Goal: Information Seeking & Learning: Learn about a topic

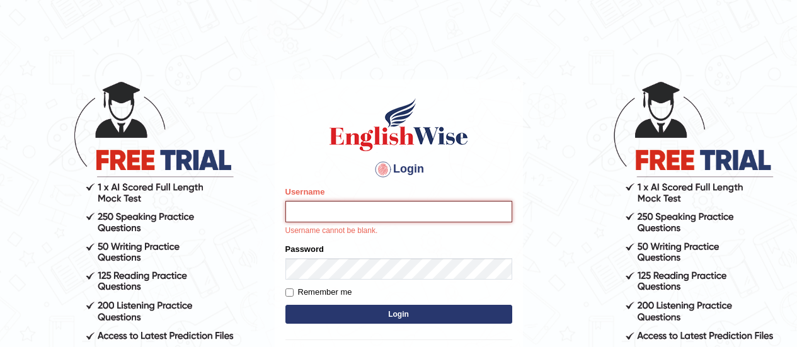
type input "somyang79"
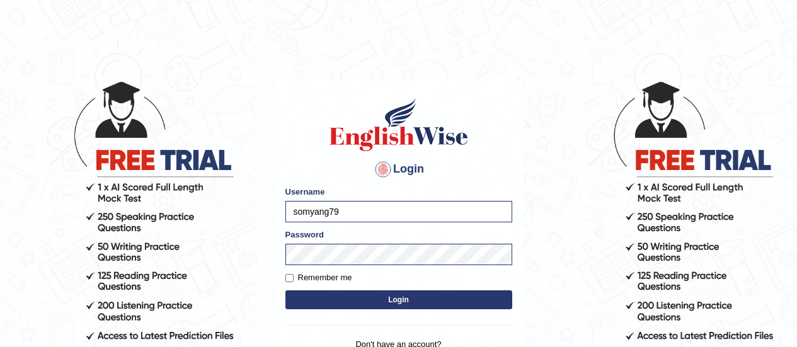
click at [358, 299] on button "Login" at bounding box center [398, 299] width 227 height 19
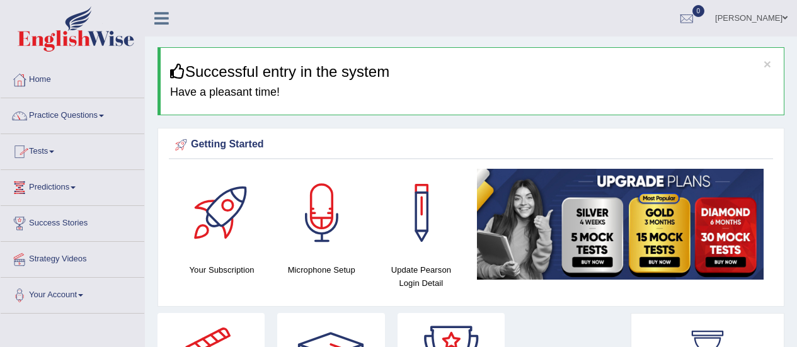
click at [67, 114] on link "Practice Questions" at bounding box center [73, 114] width 144 height 32
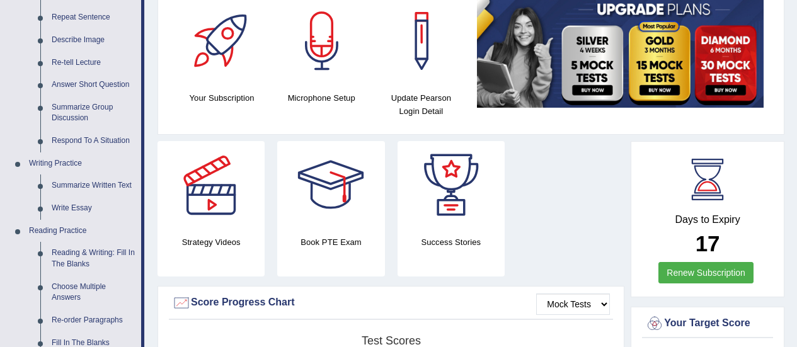
scroll to position [4, 0]
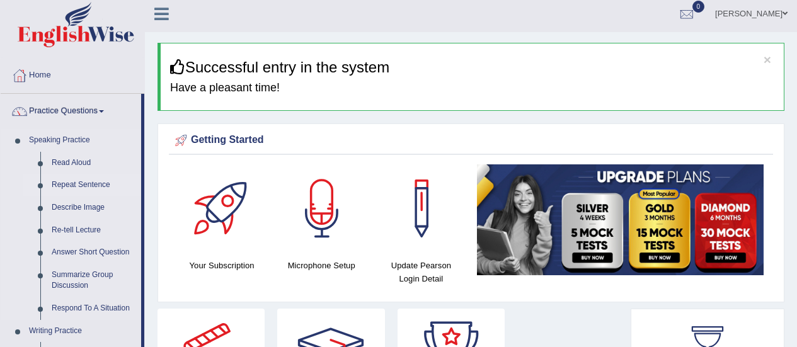
click at [86, 185] on link "Repeat Sentence" at bounding box center [93, 185] width 95 height 23
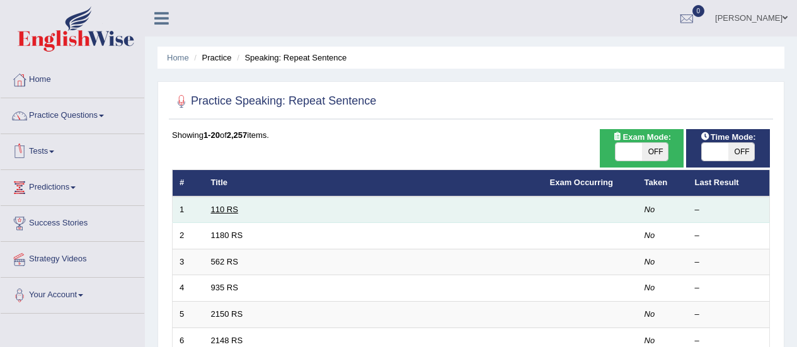
click at [222, 208] on link "110 RS" at bounding box center [224, 209] width 27 height 9
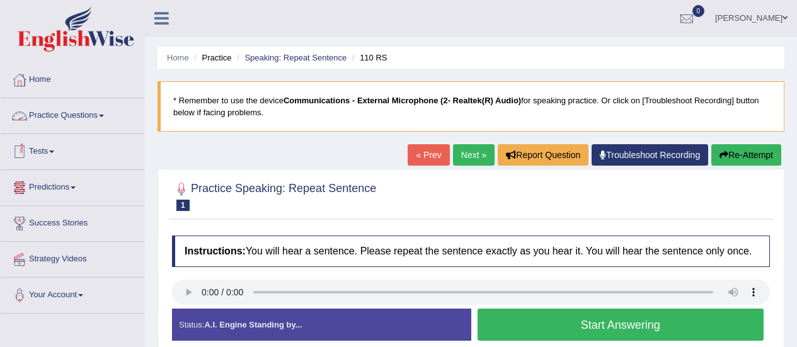
click at [56, 115] on link "Practice Questions" at bounding box center [73, 114] width 144 height 32
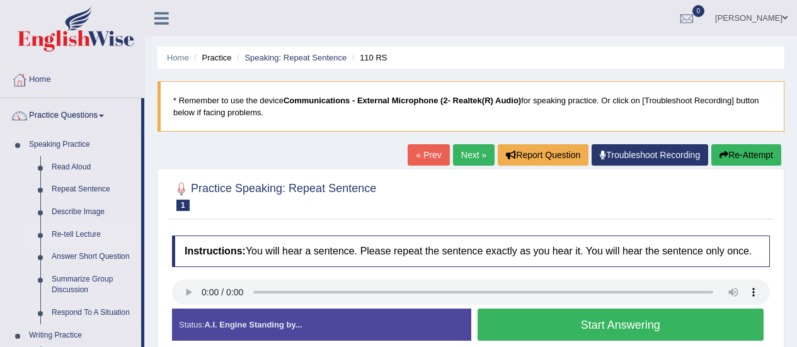
click at [78, 233] on link "Re-tell Lecture" at bounding box center [93, 235] width 95 height 23
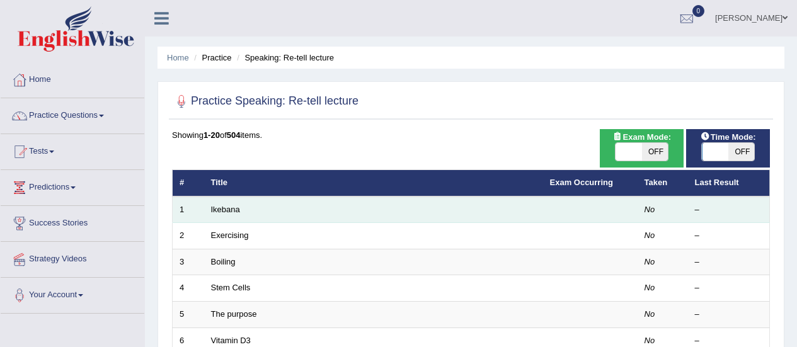
click at [239, 209] on td "Ikebana" at bounding box center [373, 210] width 339 height 26
click at [221, 208] on link "Ikebana" at bounding box center [225, 209] width 29 height 9
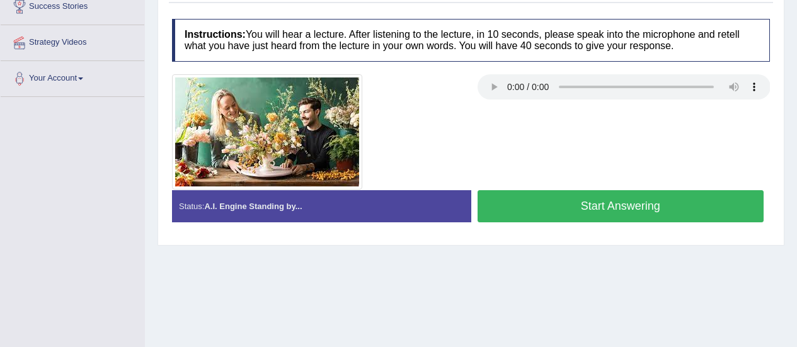
scroll to position [213, 0]
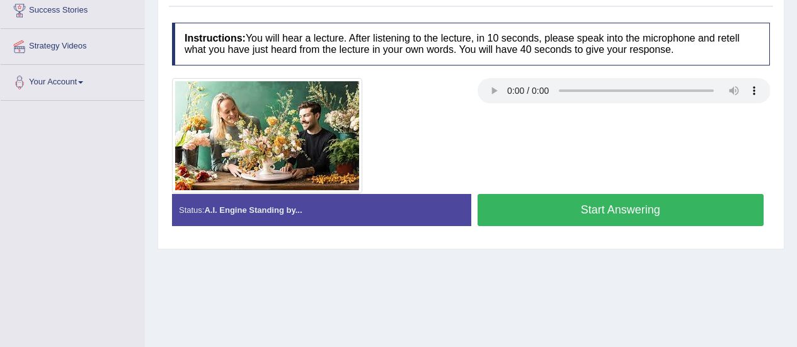
drag, startPoint x: 413, startPoint y: 204, endPoint x: 469, endPoint y: 154, distance: 75.5
click at [469, 154] on div "Instructions: You will hear a lecture. After listening to the lecture, in 10 se…" at bounding box center [471, 129] width 604 height 226
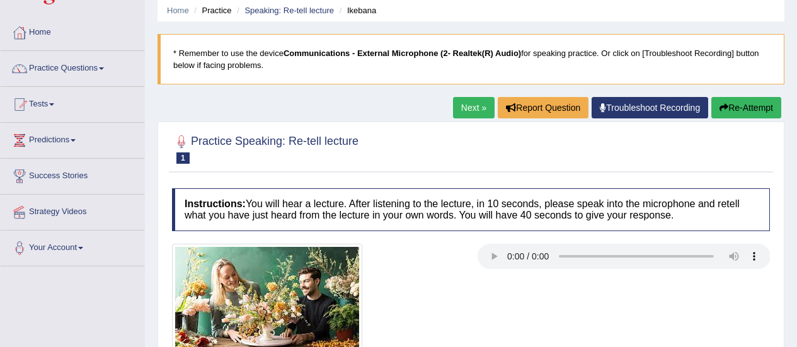
scroll to position [37, 0]
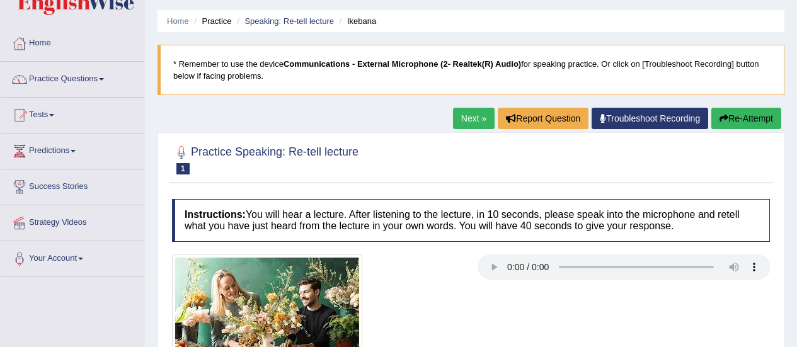
click at [60, 81] on link "Practice Questions" at bounding box center [73, 78] width 144 height 32
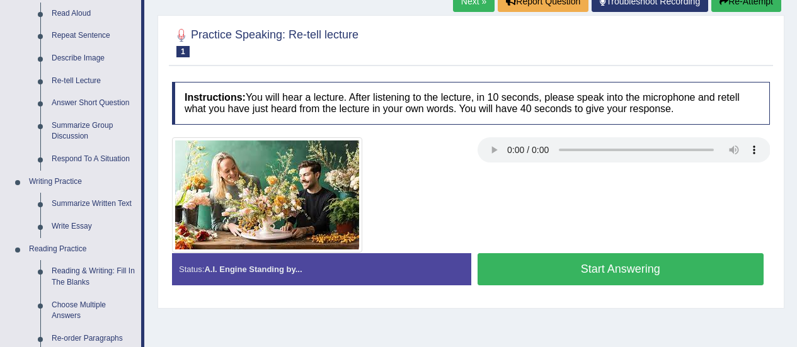
scroll to position [158, 0]
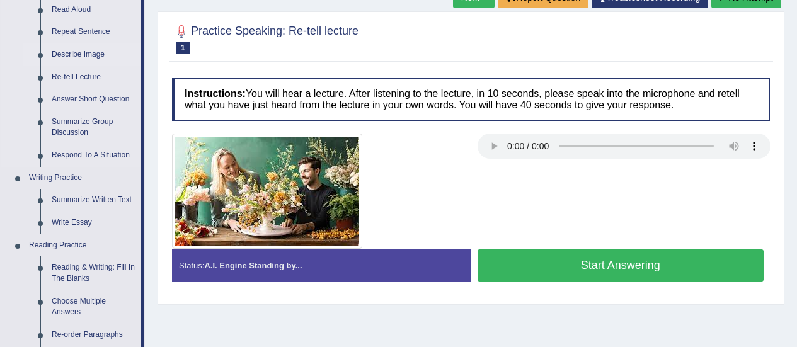
click at [69, 54] on link "Describe Image" at bounding box center [93, 54] width 95 height 23
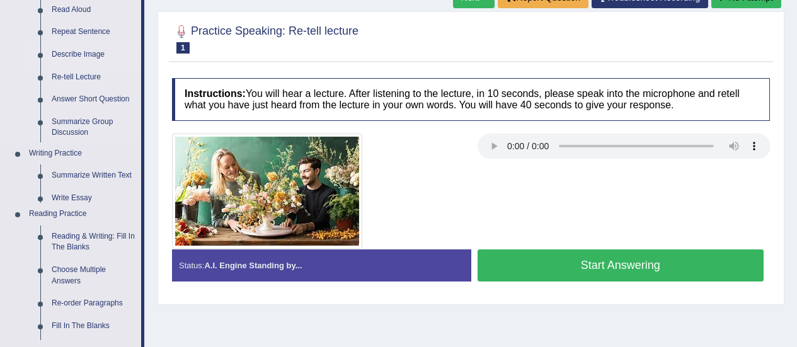
click at [69, 54] on link "Describe Image" at bounding box center [93, 54] width 95 height 23
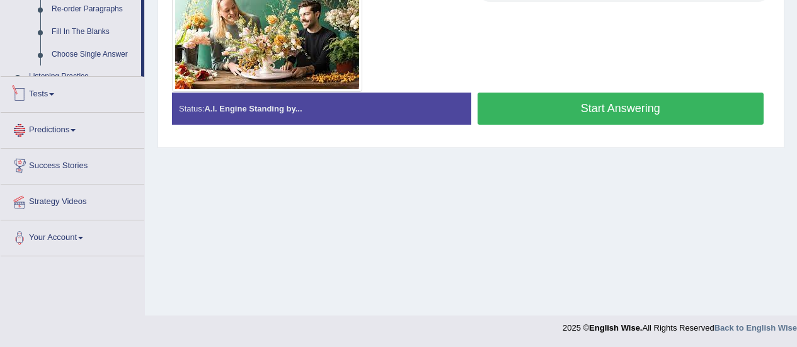
scroll to position [314, 0]
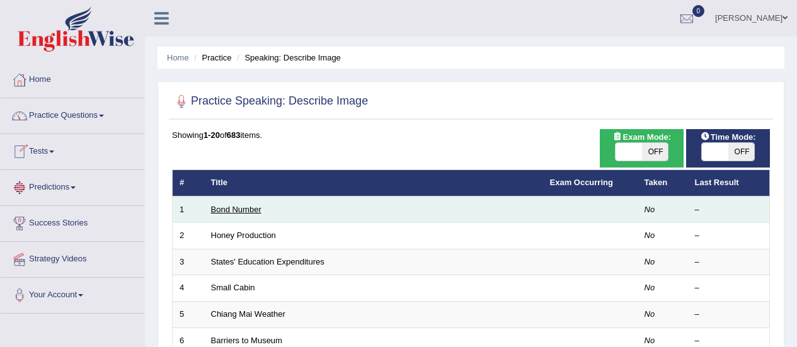
click at [221, 212] on link "Bond Number" at bounding box center [236, 209] width 50 height 9
